Goal: Task Accomplishment & Management: Complete application form

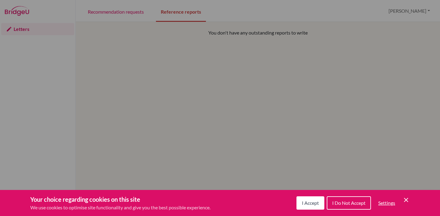
click at [300, 202] on button "I Accept" at bounding box center [310, 202] width 28 height 13
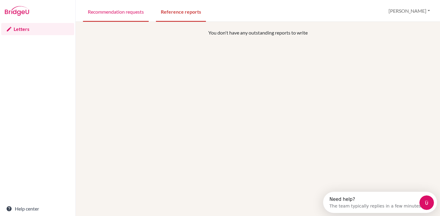
click at [131, 12] on link "Recommendation requests" at bounding box center [116, 11] width 66 height 21
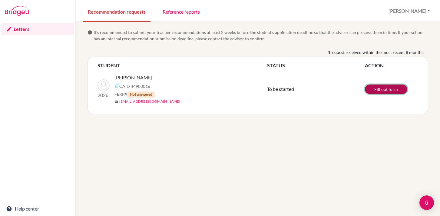
click at [381, 90] on link "Fill out form" at bounding box center [386, 88] width 42 height 9
click at [383, 91] on link "Fill out form" at bounding box center [386, 88] width 42 height 9
click at [185, 10] on link "Reference reports" at bounding box center [181, 11] width 47 height 21
click at [424, 9] on button "[PERSON_NAME]" at bounding box center [409, 11] width 47 height 12
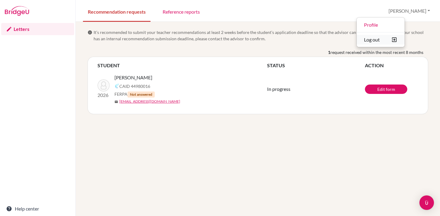
click at [402, 39] on button "Log out" at bounding box center [381, 40] width 48 height 10
